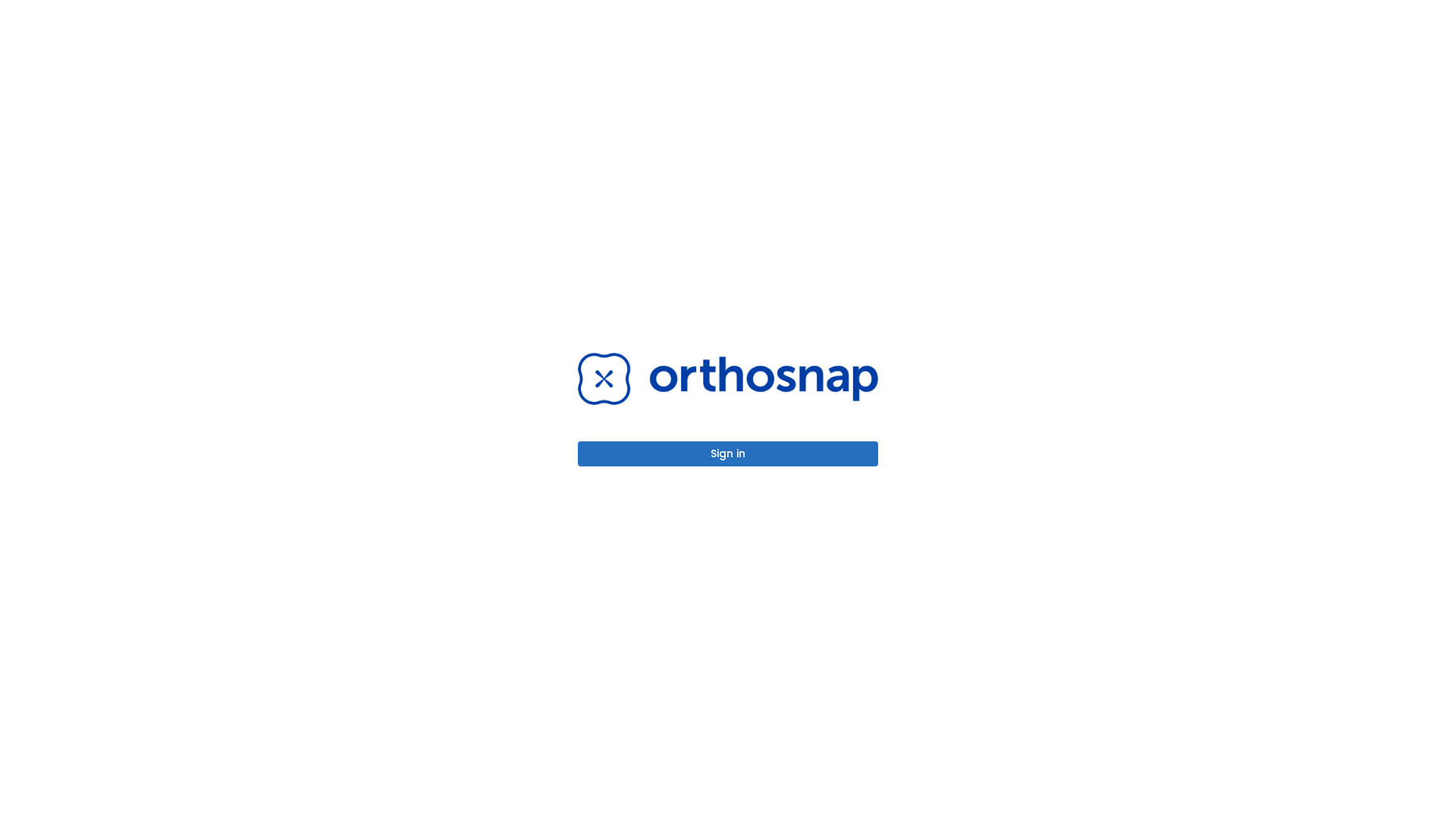
click at [728, 454] on button "Sign in" at bounding box center [727, 454] width 300 height 25
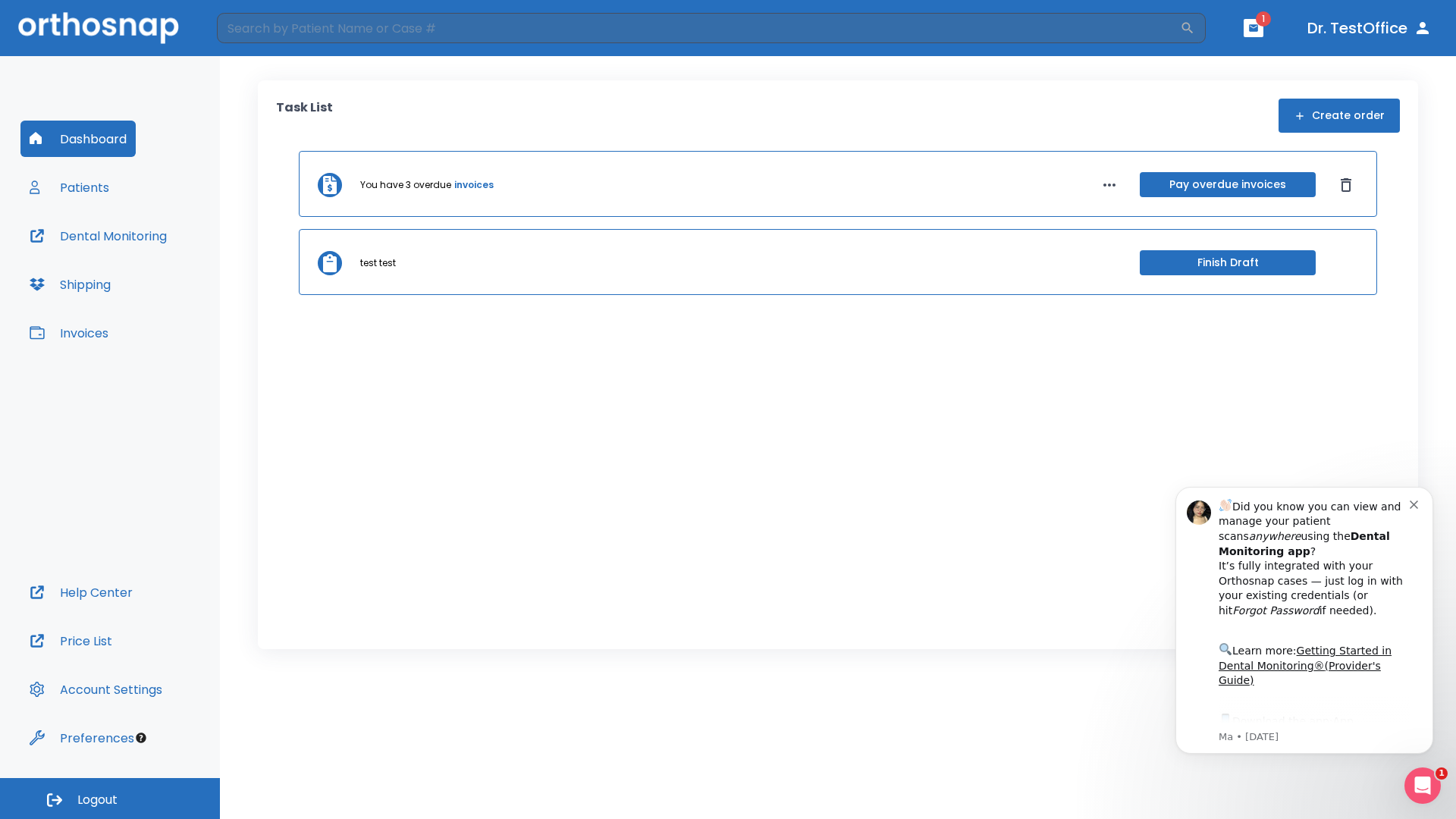
click at [110, 798] on span "Logout" at bounding box center [97, 799] width 41 height 17
